Goal: Task Accomplishment & Management: Manage account settings

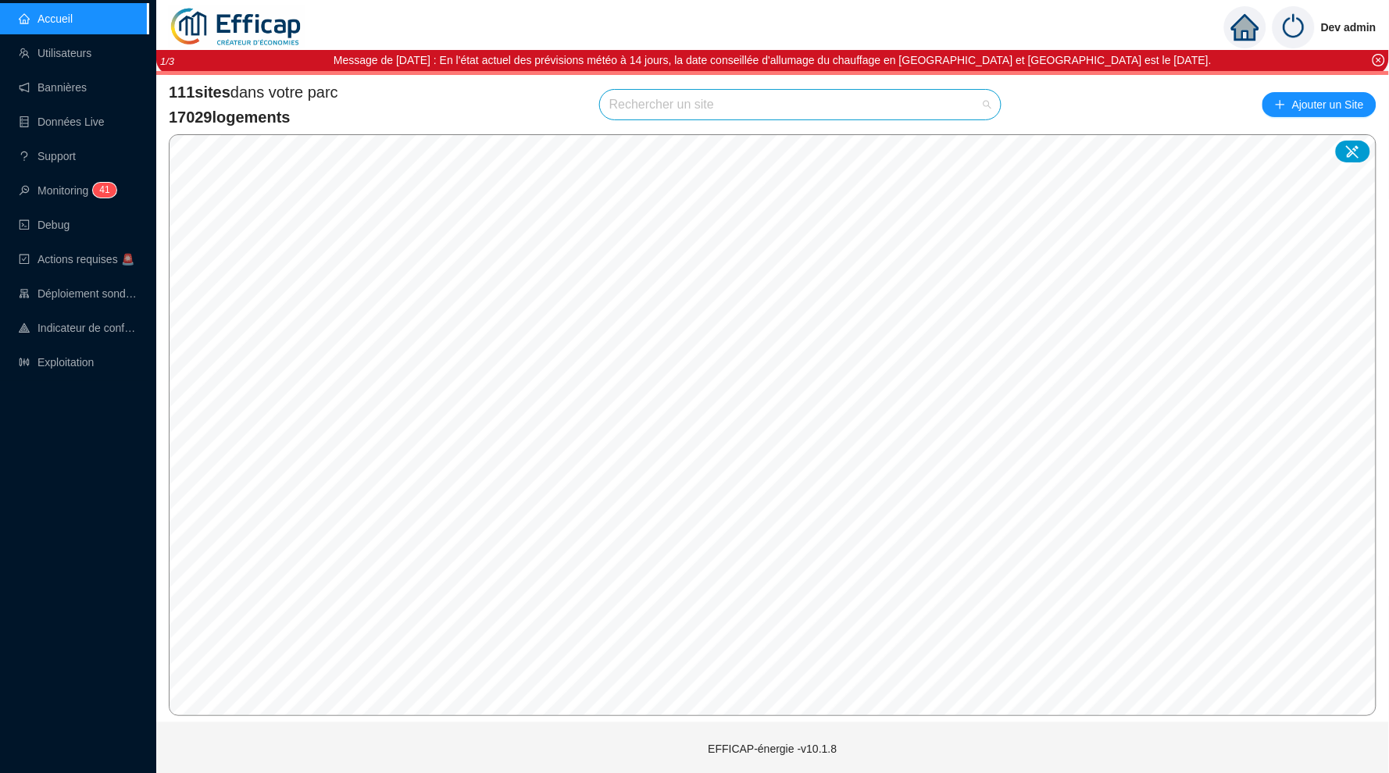
click at [658, 102] on input "search" at bounding box center [793, 105] width 368 height 30
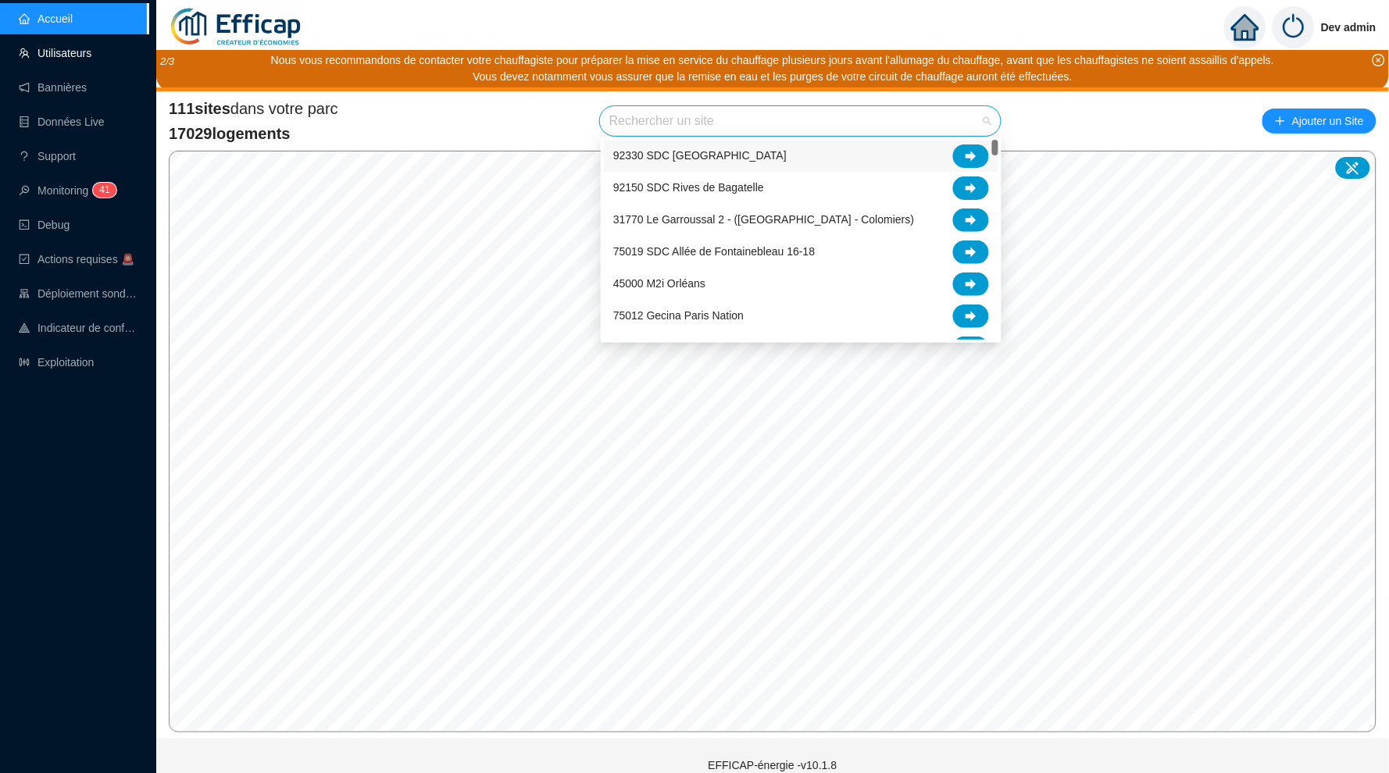
click at [70, 58] on link "Utilisateurs" at bounding box center [55, 53] width 73 height 12
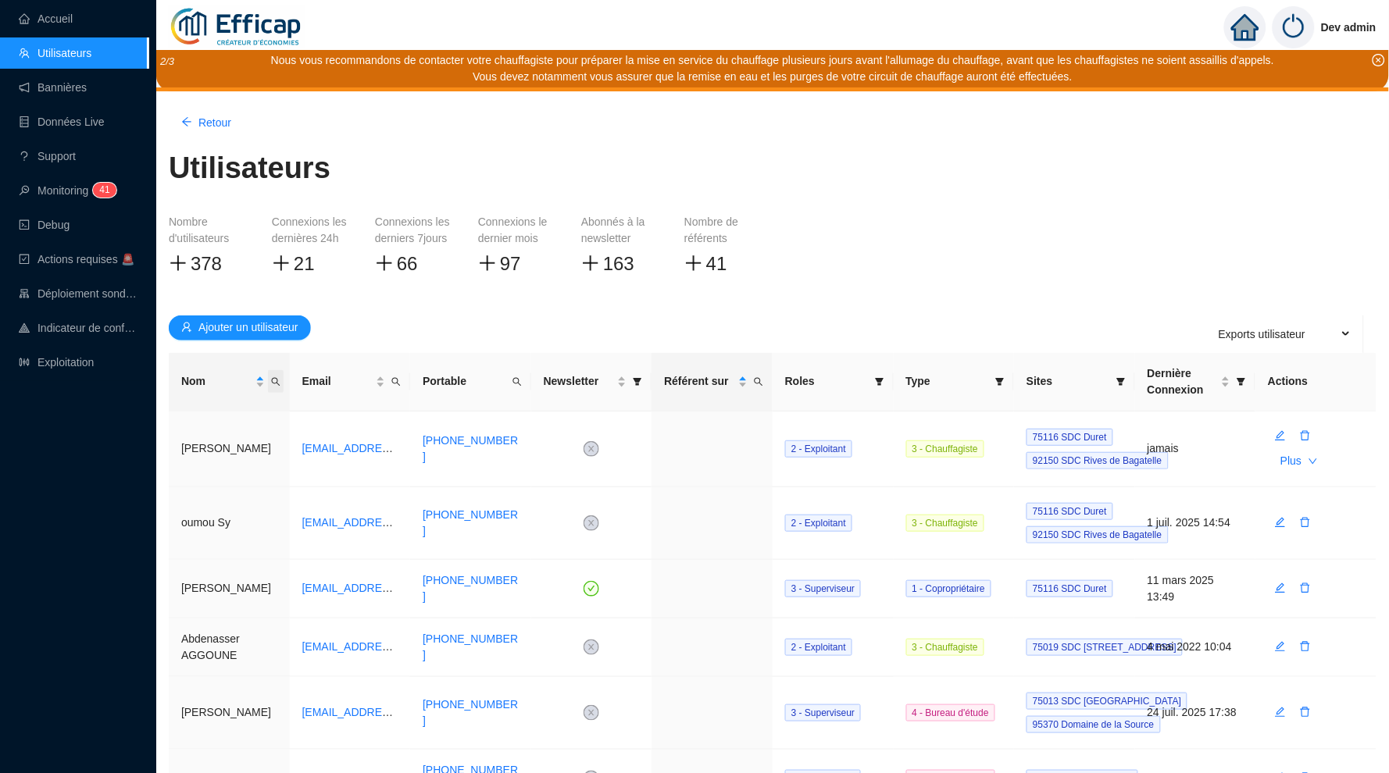
click at [280, 378] on span "Nom" at bounding box center [276, 381] width 16 height 23
type input "marc"
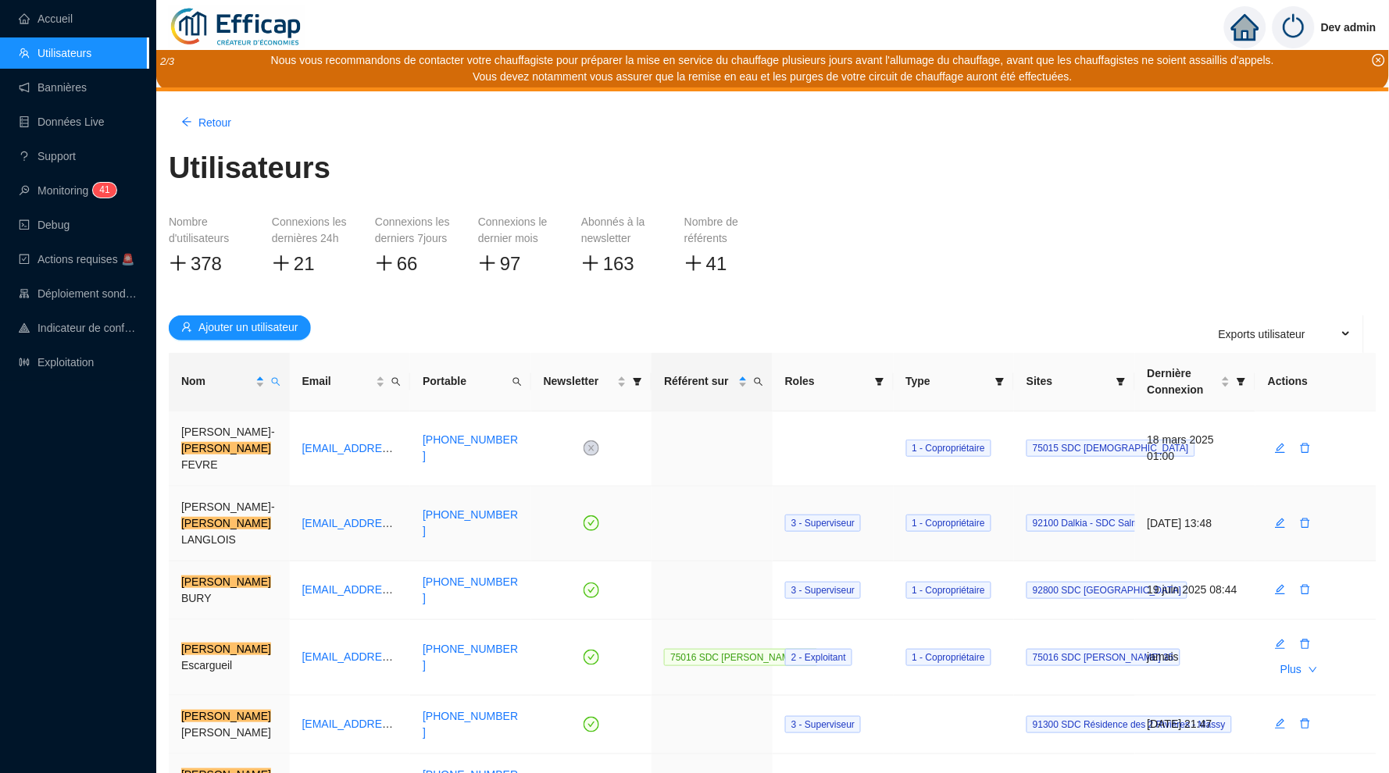
scroll to position [37, 0]
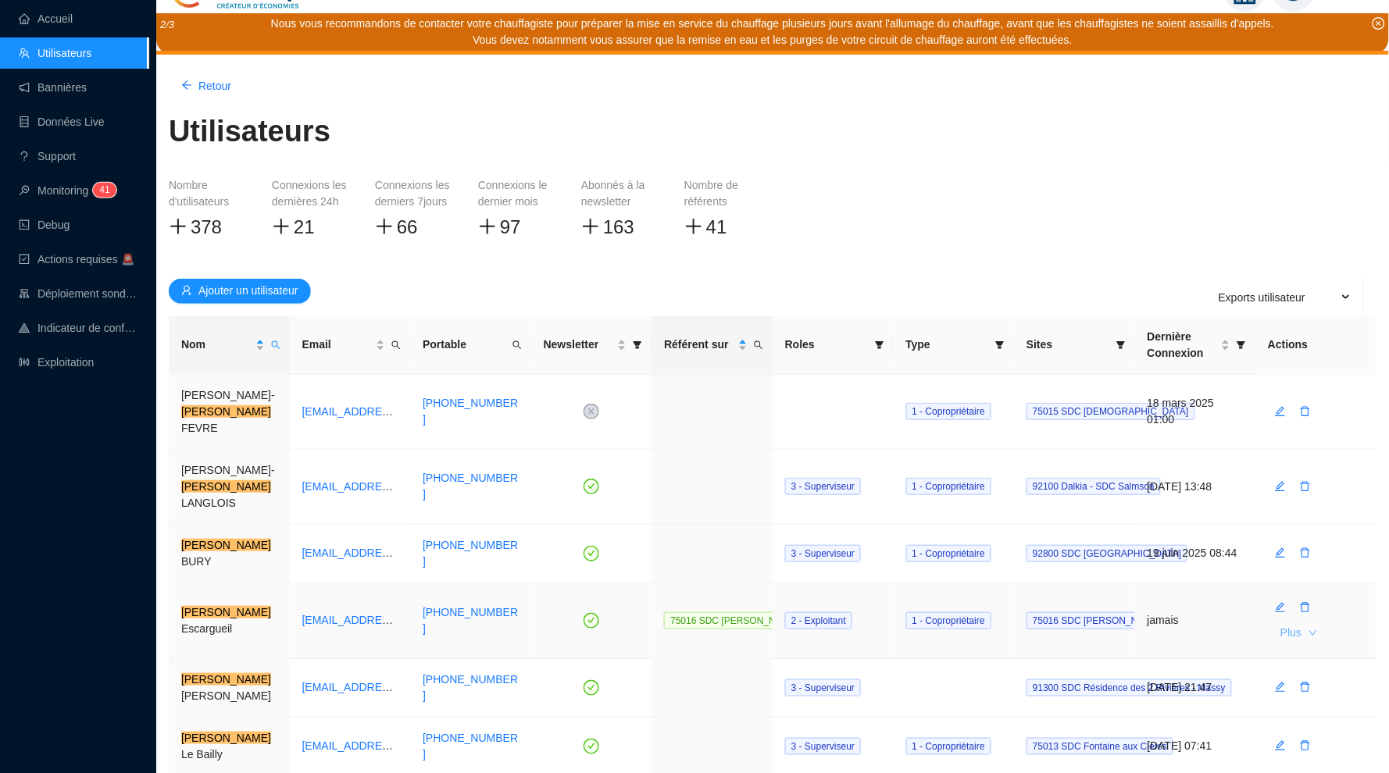
click at [1304, 621] on button "Plus" at bounding box center [1299, 633] width 62 height 25
click at [1243, 628] on span "Initialisation du mot de passe" at bounding box center [1235, 628] width 141 height 16
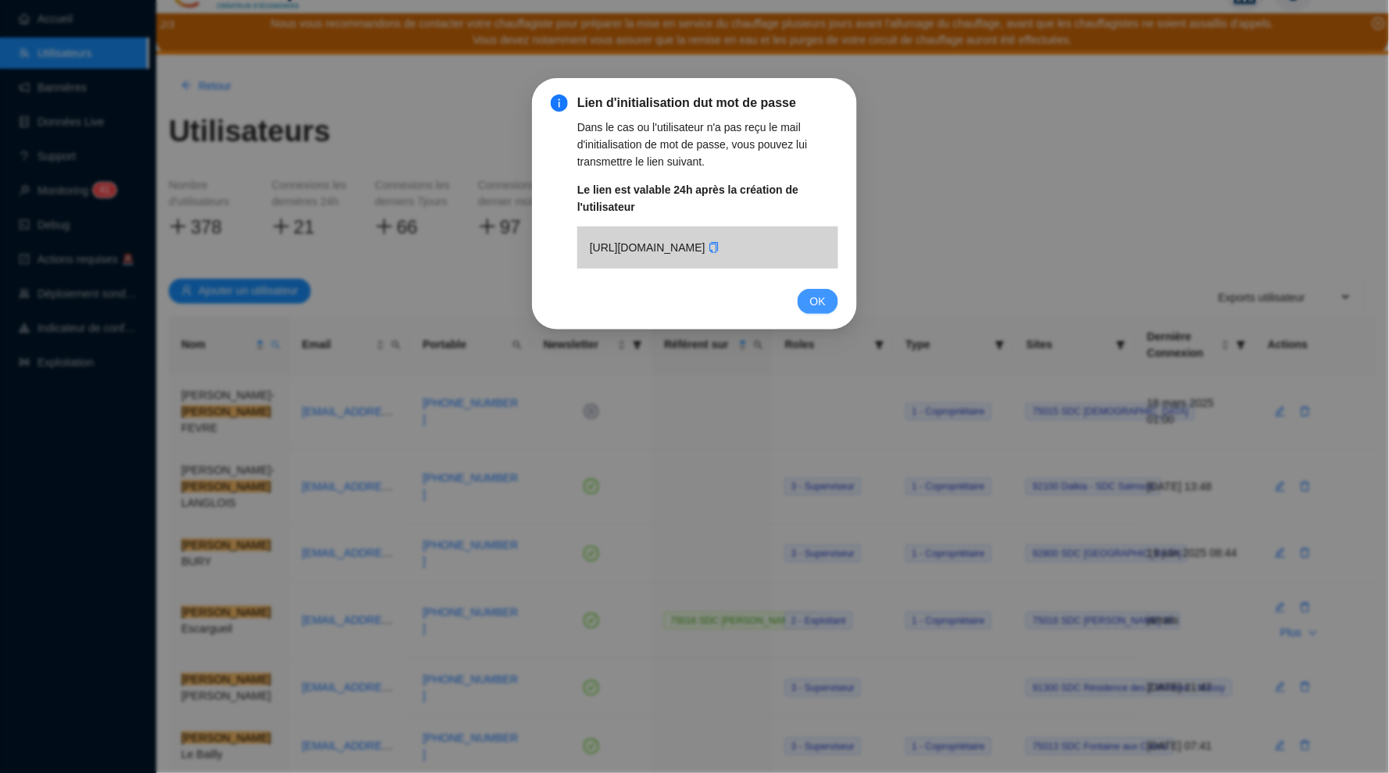
click at [819, 310] on span "OK" at bounding box center [818, 301] width 16 height 17
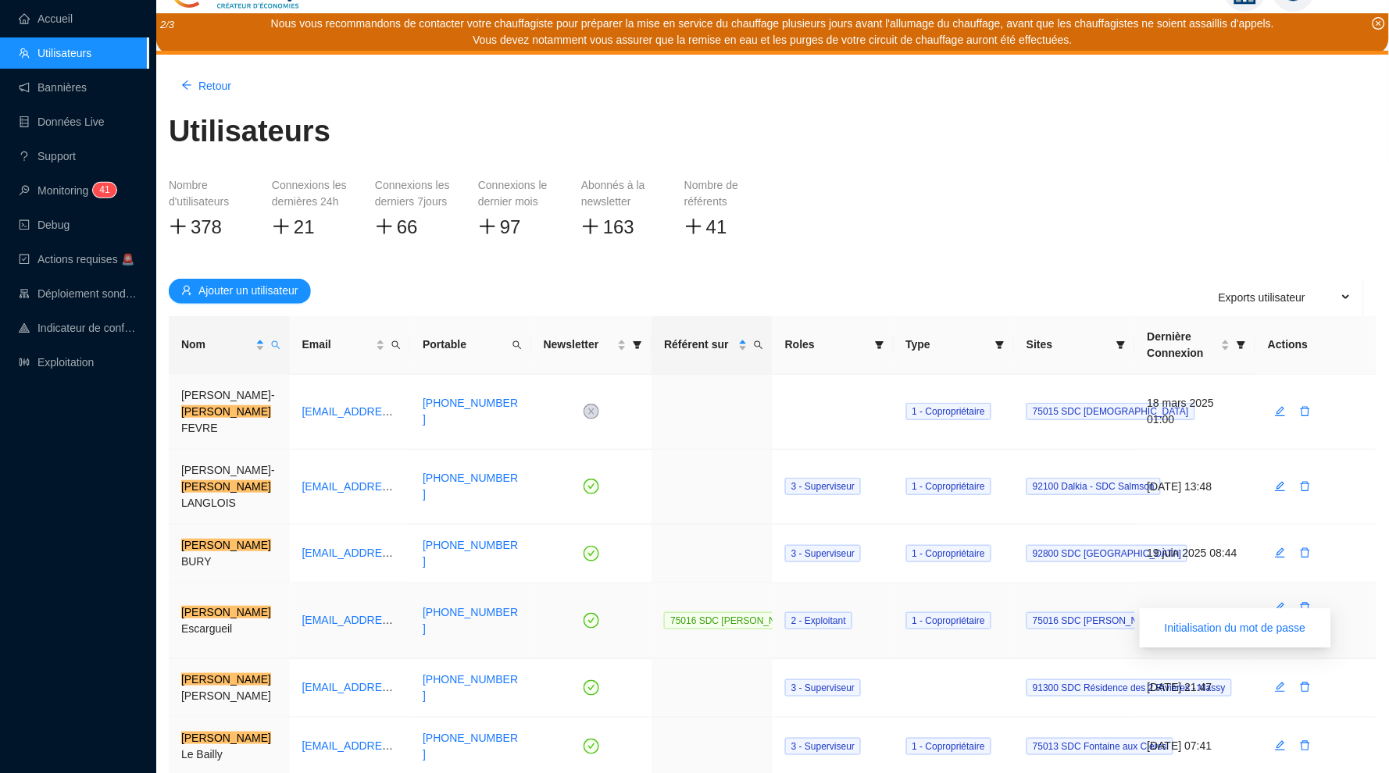
click at [1304, 621] on button "Plus" at bounding box center [1299, 633] width 62 height 25
click at [1247, 622] on span "Initialisation du mot de passe" at bounding box center [1235, 628] width 141 height 16
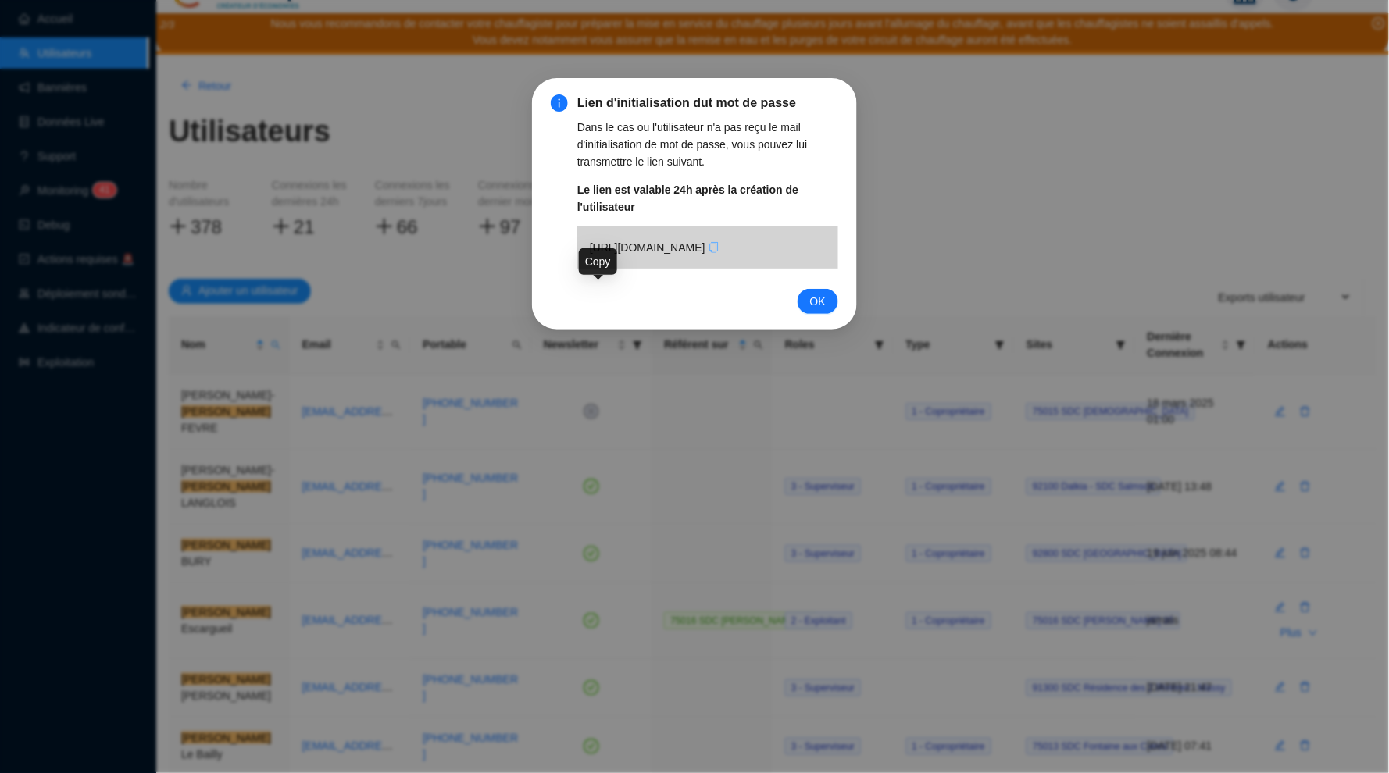
click at [708, 253] on icon "copy" at bounding box center [713, 247] width 11 height 11
